Goal: Transaction & Acquisition: Book appointment/travel/reservation

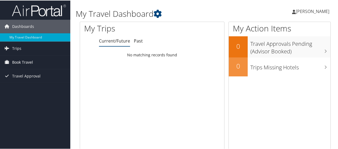
click at [35, 60] on link "Book Travel" at bounding box center [35, 62] width 70 height 14
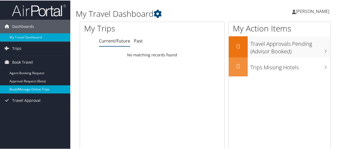
click at [43, 88] on link "Book/Manage Online Trips" at bounding box center [35, 89] width 70 height 8
